Goal: Task Accomplishment & Management: Manage account settings

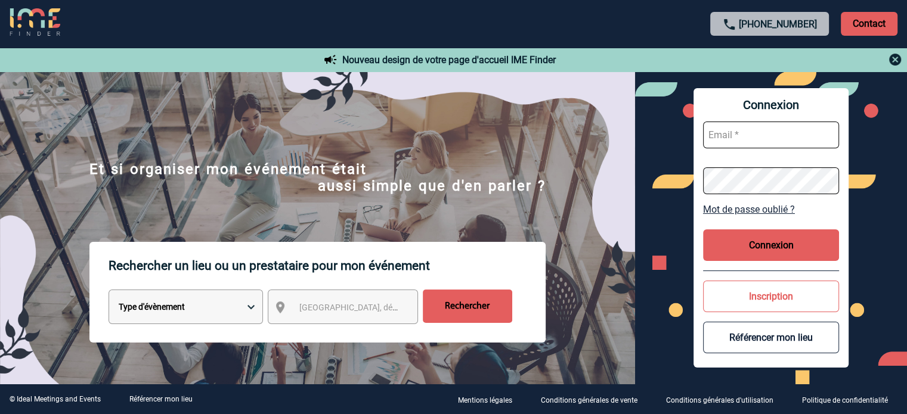
type input "ydeclercq@ime-groupe.com"
click at [775, 251] on button "Connexion" at bounding box center [771, 246] width 136 height 32
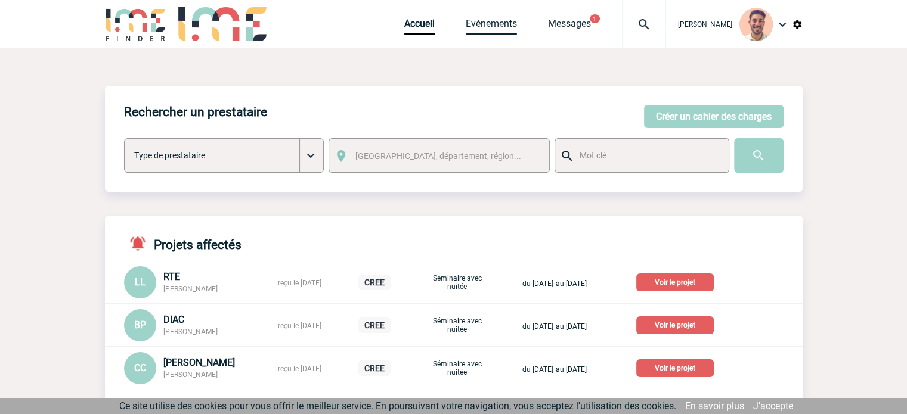
click at [497, 25] on link "Evénements" at bounding box center [491, 26] width 51 height 17
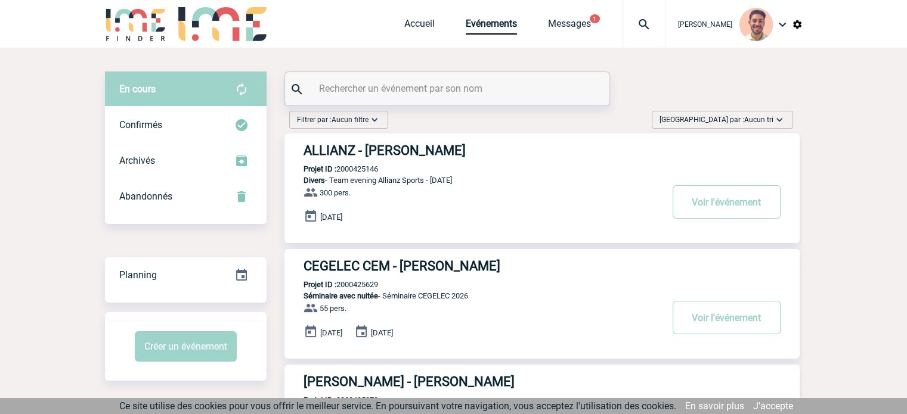
click at [407, 83] on input "text" at bounding box center [448, 88] width 265 height 17
paste input "2000425084"
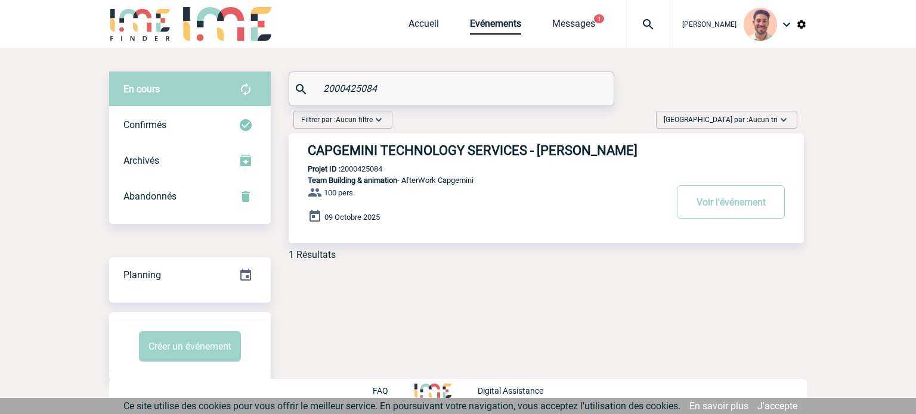
type input "2000425084"
click at [428, 156] on h3 "CAPGEMINI TECHNOLOGY SERVICES - Marion ANTOINE" at bounding box center [487, 150] width 358 height 15
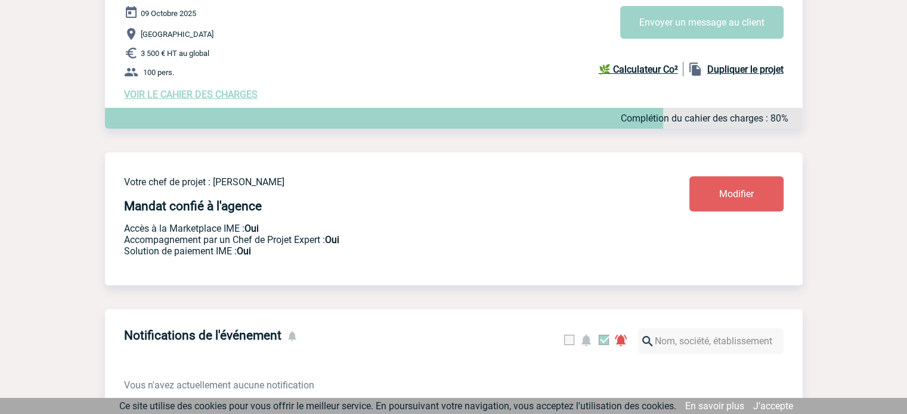
scroll to position [119, 0]
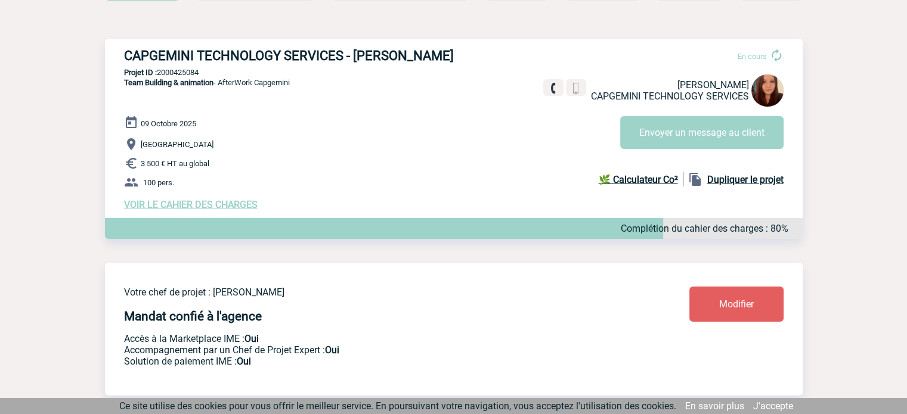
click at [207, 209] on span "VOIR LE CAHIER DES CHARGES" at bounding box center [191, 204] width 134 height 11
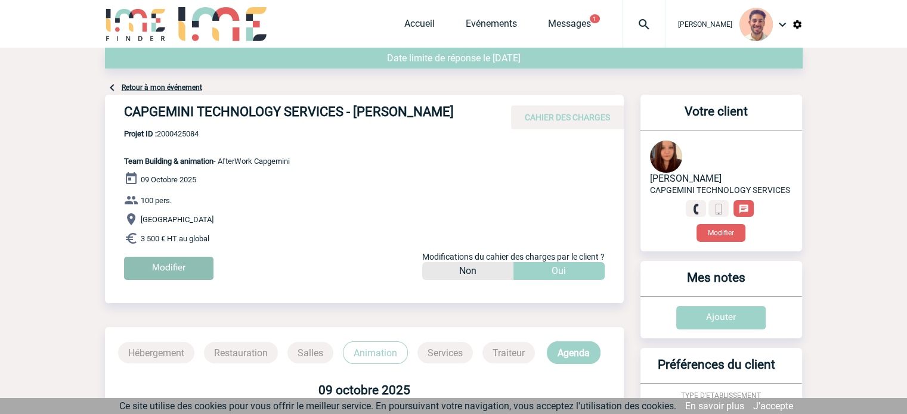
click at [153, 278] on input "Modifier" at bounding box center [168, 268] width 89 height 23
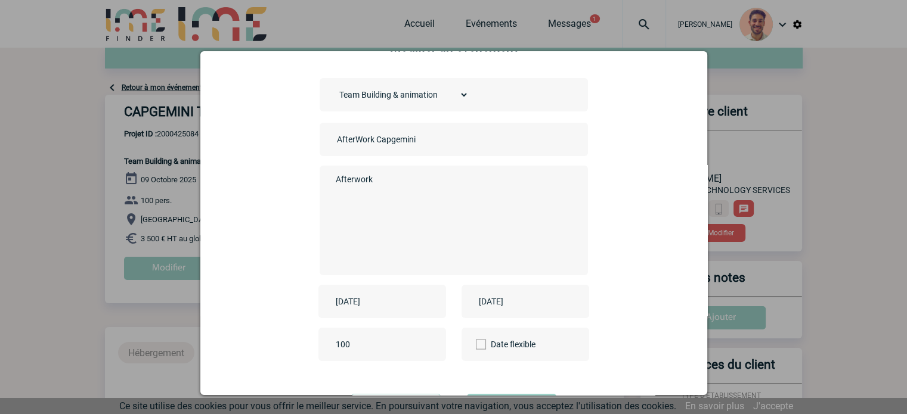
scroll to position [98, 0]
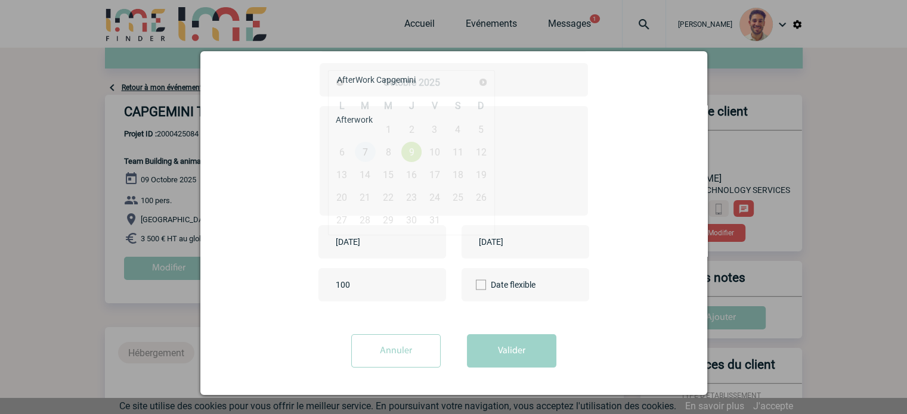
click at [373, 240] on input "2025-10-09" at bounding box center [374, 242] width 82 height 16
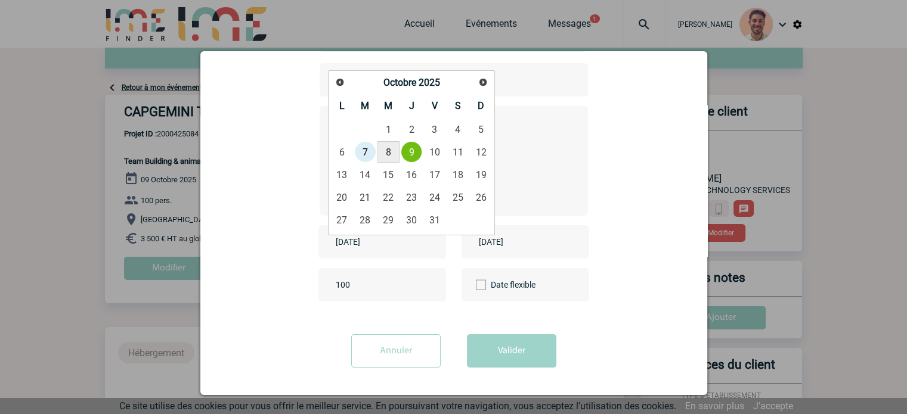
click at [393, 154] on link "8" at bounding box center [388, 151] width 22 height 21
type input "2025-10-08"
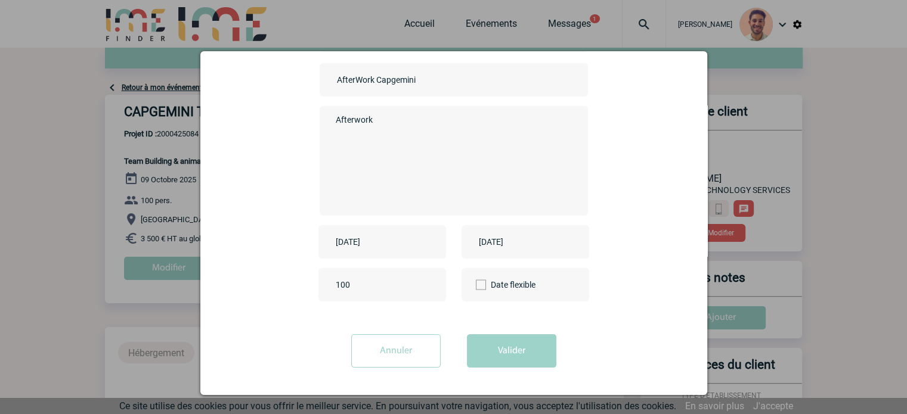
click at [487, 228] on div "2025-10-09" at bounding box center [526, 241] width 128 height 33
click at [500, 241] on input "2025-10-09" at bounding box center [517, 242] width 82 height 16
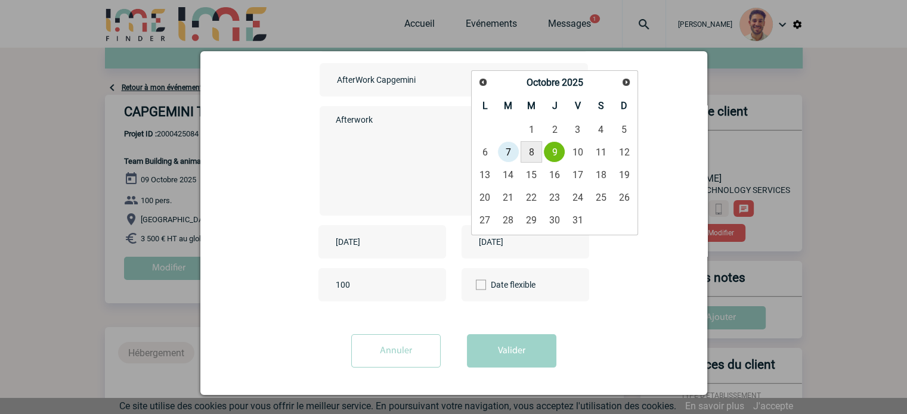
click at [538, 145] on link "8" at bounding box center [532, 151] width 22 height 21
type input "2025-10-08"
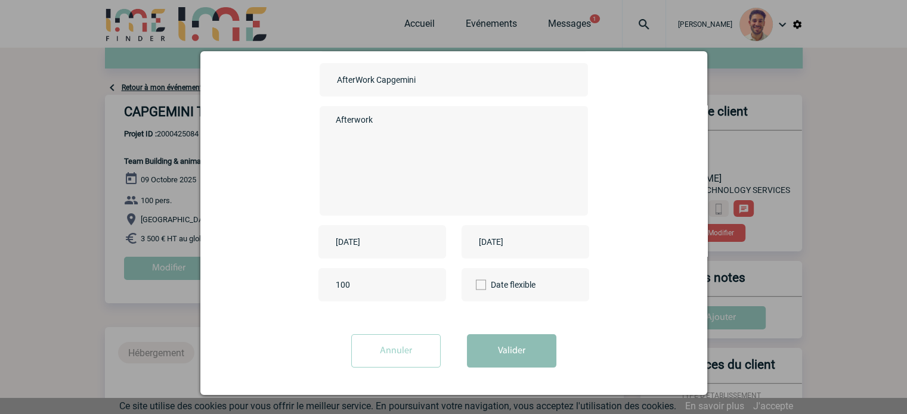
drag, startPoint x: 507, startPoint y: 345, endPoint x: 522, endPoint y: 342, distance: 14.8
click at [508, 343] on button "Valider" at bounding box center [511, 351] width 89 height 33
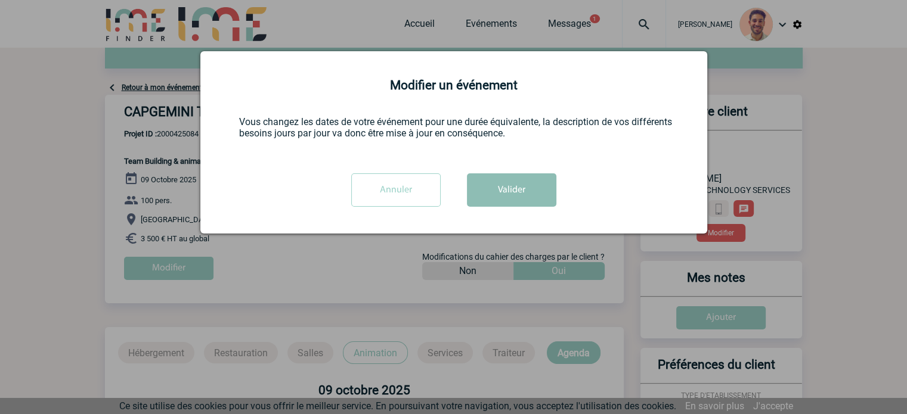
click at [513, 188] on button "Valider" at bounding box center [511, 190] width 89 height 33
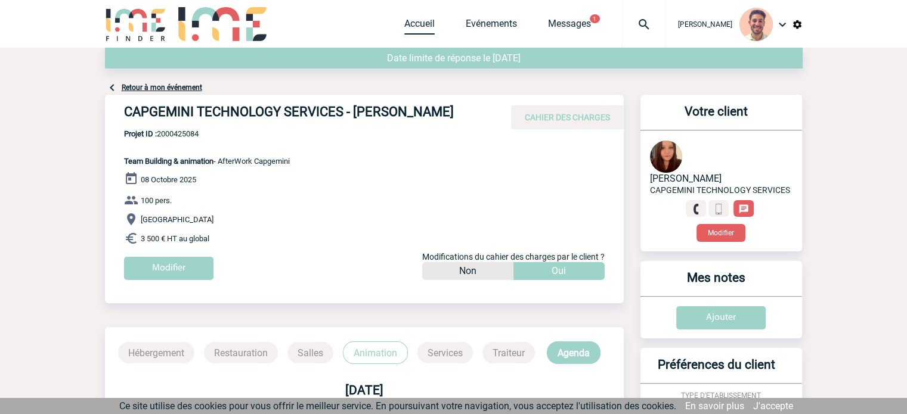
click at [412, 24] on link "Accueil" at bounding box center [419, 26] width 30 height 17
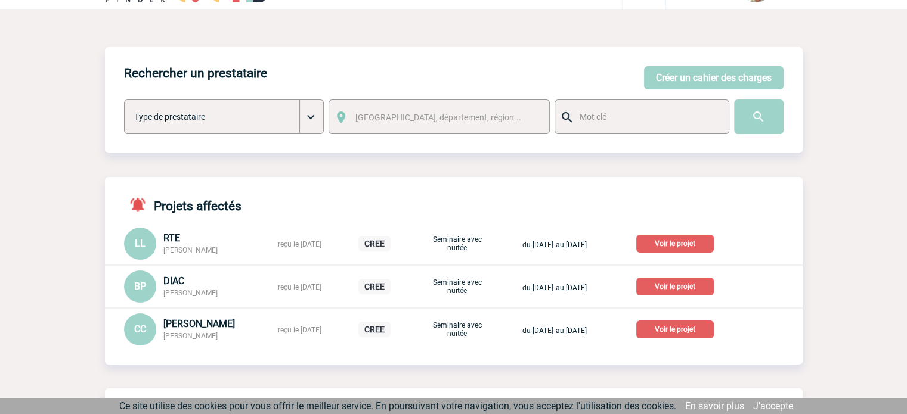
scroll to position [60, 0]
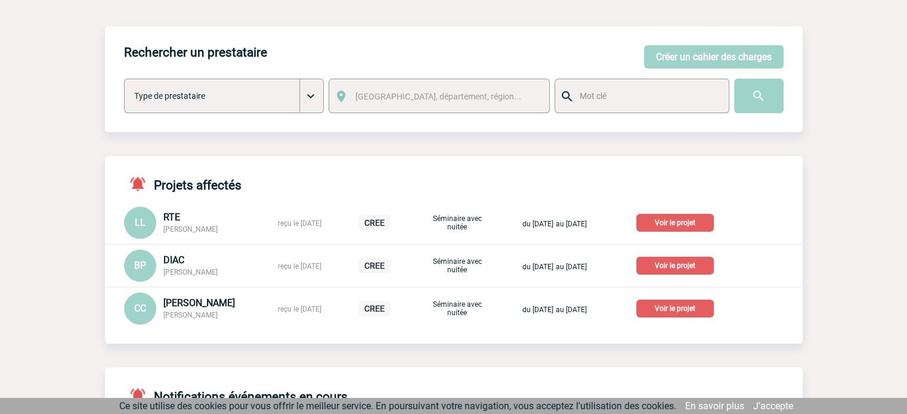
click at [697, 303] on p "Voir le projet" at bounding box center [675, 309] width 78 height 18
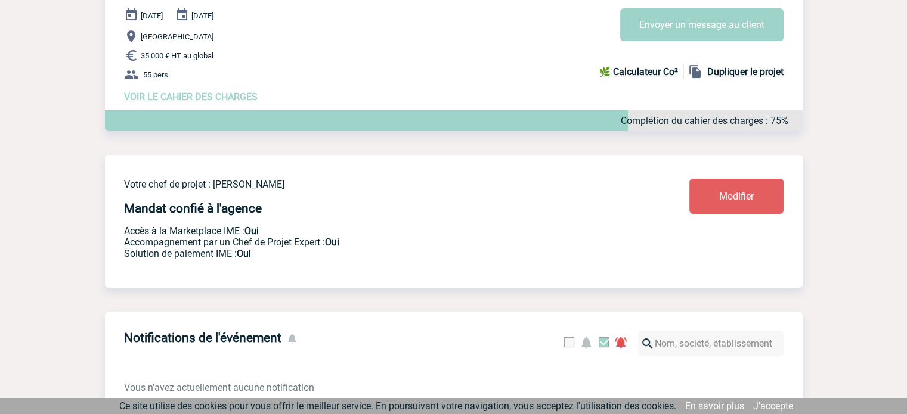
scroll to position [38, 0]
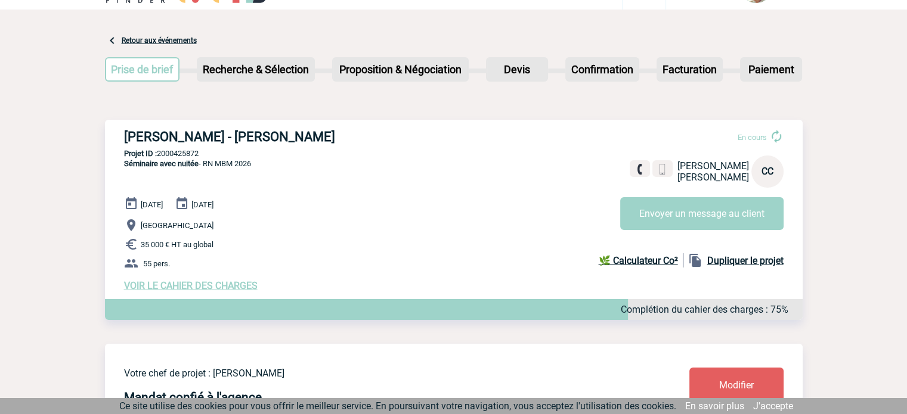
click at [236, 288] on span "VOIR LE CAHIER DES CHARGES" at bounding box center [191, 285] width 134 height 11
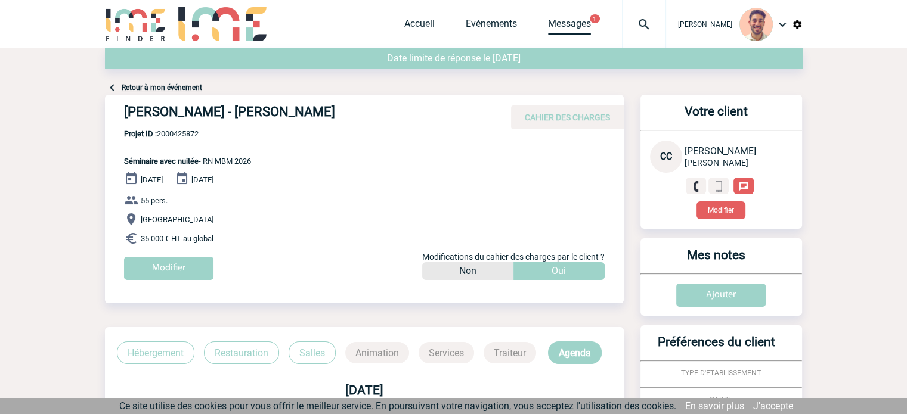
click at [583, 31] on link "Messages" at bounding box center [569, 26] width 43 height 17
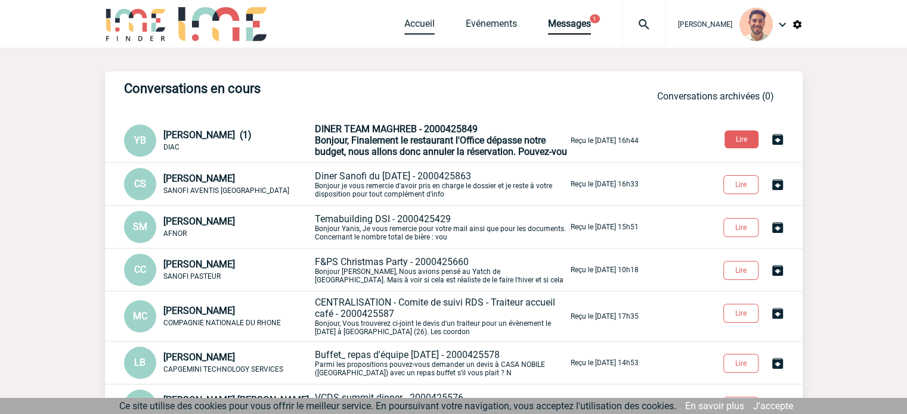
click at [419, 24] on link "Accueil" at bounding box center [419, 26] width 30 height 17
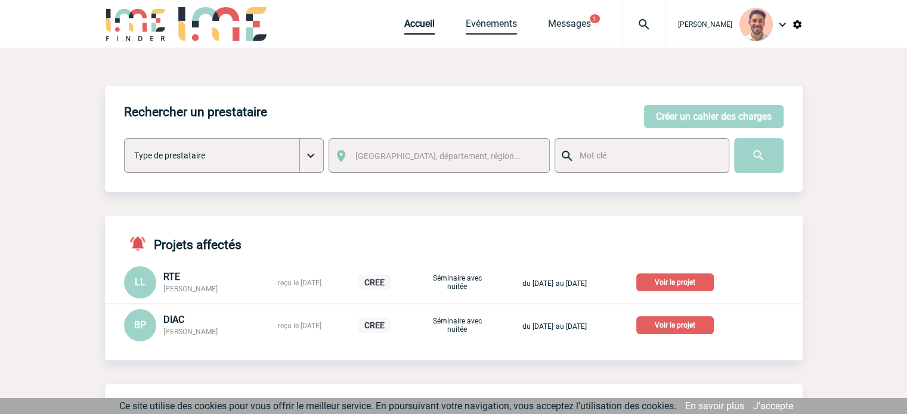
click at [500, 29] on link "Evénements" at bounding box center [491, 26] width 51 height 17
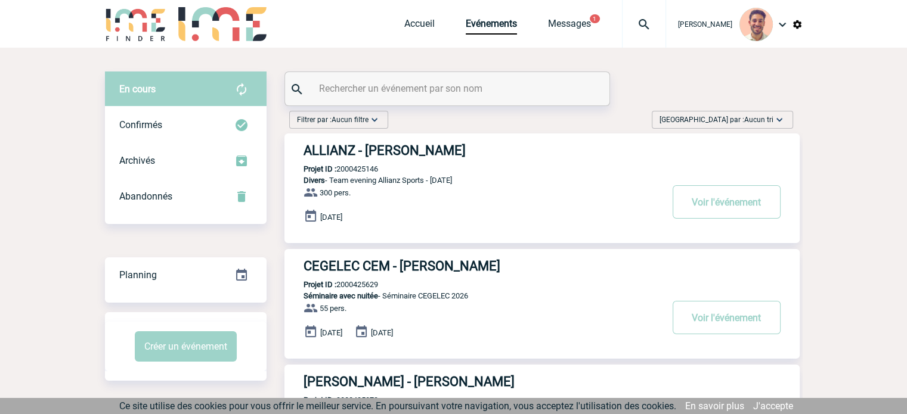
click at [348, 86] on input "text" at bounding box center [448, 88] width 265 height 17
paste input "2000425872"
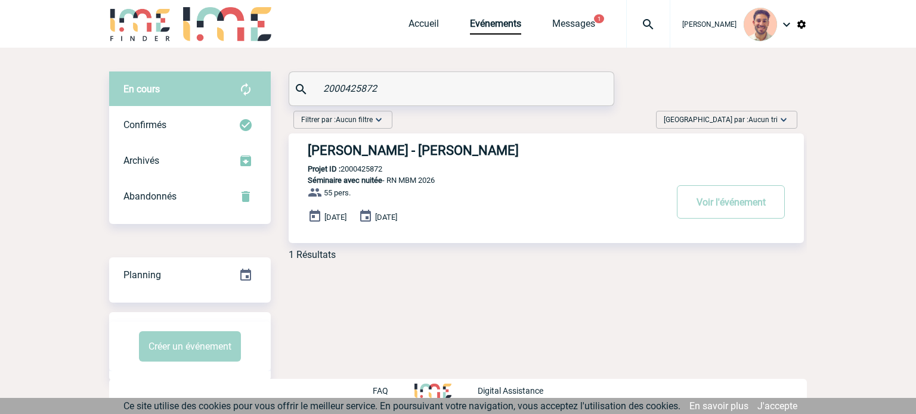
type input "2000425872"
click at [513, 147] on h3 "ROBERT BOSCH FRANCE - Christina CHIEM" at bounding box center [487, 150] width 358 height 15
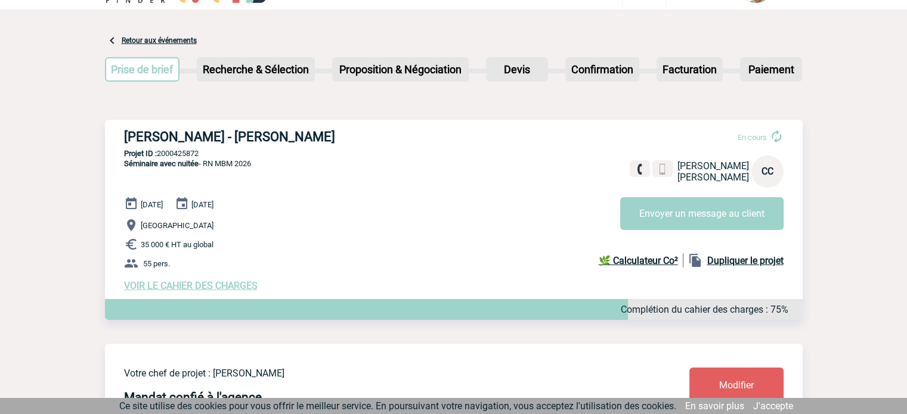
scroll to position [60, 0]
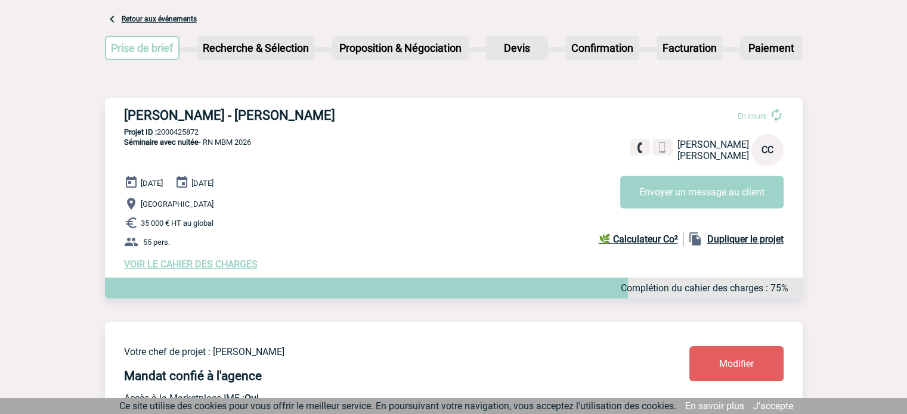
drag, startPoint x: 383, startPoint y: 113, endPoint x: 112, endPoint y: 109, distance: 271.3
click at [112, 109] on div "[PERSON_NAME] - [PERSON_NAME] En cours [PERSON_NAME] CC Envoyer un message au c…" at bounding box center [454, 188] width 698 height 181
copy h3 "[PERSON_NAME] - [PERSON_NAME]"
drag, startPoint x: 205, startPoint y: 137, endPoint x: 160, endPoint y: 132, distance: 45.6
click at [160, 132] on div "ROBERT BOSCH FRANCE - Christina CHIEM En cours Christina CHIEM ROBERT BOSCH FRA…" at bounding box center [454, 188] width 698 height 181
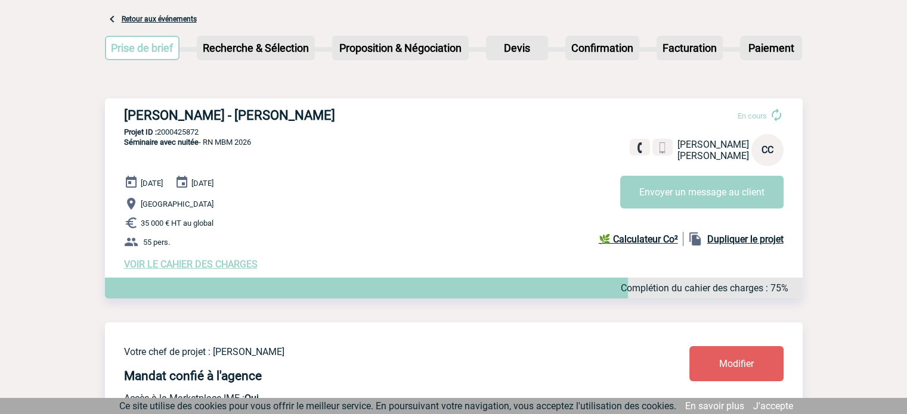
copy p "2000425872"
click at [212, 264] on span "VOIR LE CAHIER DES CHARGES" at bounding box center [191, 264] width 134 height 11
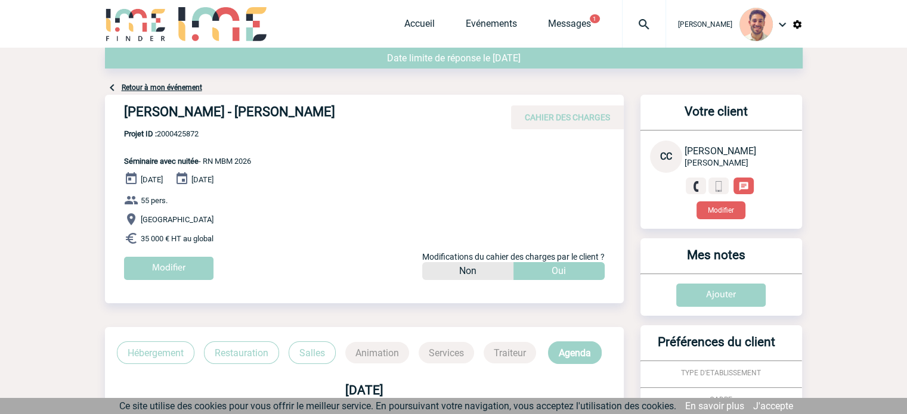
drag, startPoint x: 261, startPoint y: 159, endPoint x: 275, endPoint y: 172, distance: 19.0
click at [216, 160] on div "[PERSON_NAME] - [PERSON_NAME] CAHIER DES CHARGES [PERSON_NAME] - [PERSON_NAME] …" at bounding box center [364, 192] width 519 height 194
click at [257, 166] on div "[PERSON_NAME] - [PERSON_NAME] CAHIER DES CHARGES [PERSON_NAME] - [PERSON_NAME] …" at bounding box center [364, 192] width 519 height 194
drag, startPoint x: 260, startPoint y: 160, endPoint x: 138, endPoint y: 157, distance: 121.7
click at [138, 157] on div "[PERSON_NAME] - [PERSON_NAME] CAHIER DES CHARGES [PERSON_NAME] - [PERSON_NAME] …" at bounding box center [364, 192] width 519 height 194
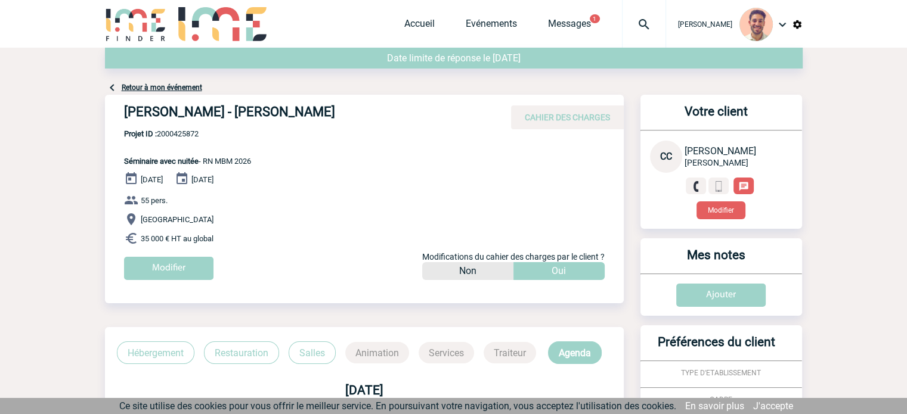
copy p "Séminaire avec nuitée - RN MBM 2026"
drag, startPoint x: 188, startPoint y: 236, endPoint x: 141, endPoint y: 237, distance: 46.5
click at [141, 237] on p "35 000 € HT au global" at bounding box center [374, 238] width 500 height 14
copy span "35 000 € HT au global"
